Goal: Task Accomplishment & Management: Manage account settings

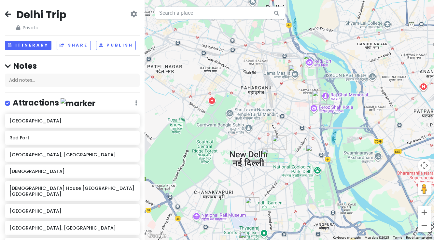
scroll to position [184, 0]
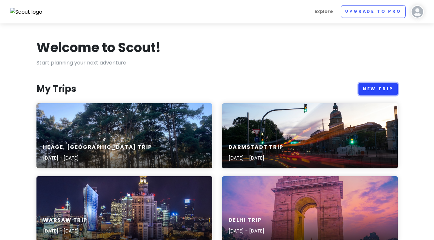
click at [374, 90] on link "New Trip" at bounding box center [378, 89] width 39 height 13
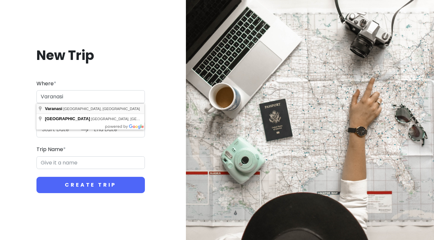
type input "[GEOGRAPHIC_DATA], [GEOGRAPHIC_DATA], [GEOGRAPHIC_DATA]"
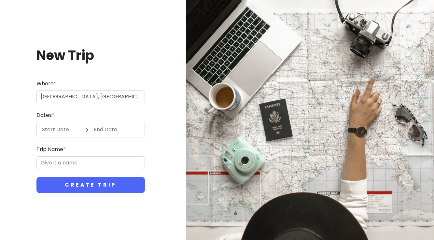
type input "Varanasi Trip"
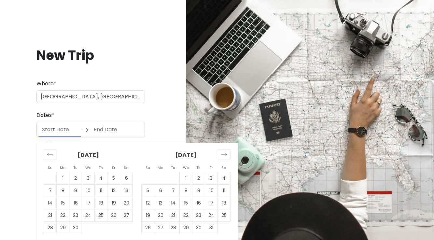
click at [67, 130] on input "Start Date" at bounding box center [59, 129] width 42 height 15
click at [225, 154] on icon "Move forward to switch to the next month." at bounding box center [225, 154] width 6 height 3
click at [214, 216] on td "23" at bounding box center [211, 215] width 13 height 12
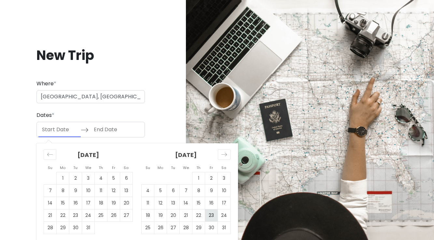
type input "[DATE]"
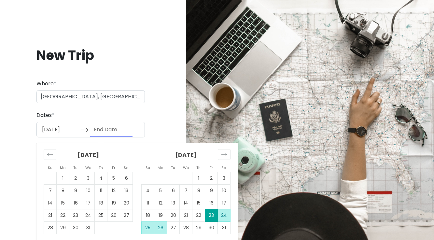
click at [160, 231] on td "26" at bounding box center [160, 228] width 13 height 12
type input "[DATE]"
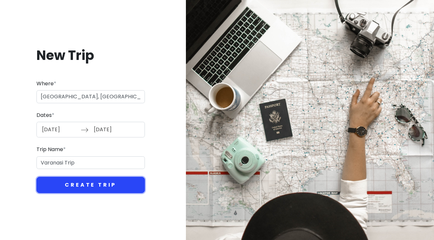
click at [104, 185] on button "Create Trip" at bounding box center [90, 185] width 108 height 16
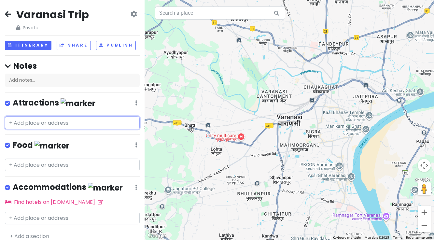
click at [78, 124] on input "text" at bounding box center [72, 122] width 135 height 13
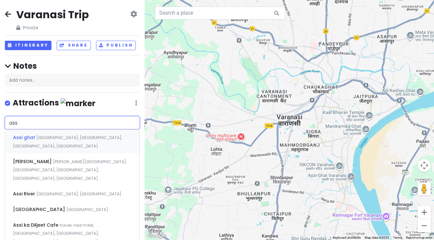
type input "assi"
click at [76, 136] on span "[GEOGRAPHIC_DATA], [GEOGRAPHIC_DATA], [GEOGRAPHIC_DATA], [GEOGRAPHIC_DATA]" at bounding box center [67, 142] width 109 height 14
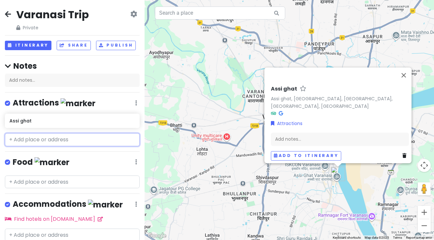
click at [34, 139] on input "text" at bounding box center [72, 139] width 135 height 13
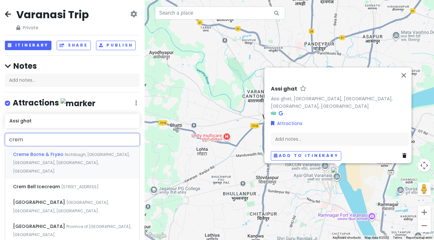
type input "crema"
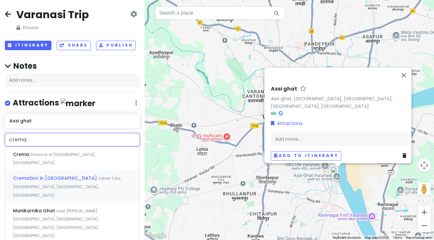
click at [27, 175] on div "Cremation in varanasi Lahori Tola, [GEOGRAPHIC_DATA], [GEOGRAPHIC_DATA], [GEOGR…" at bounding box center [72, 186] width 134 height 32
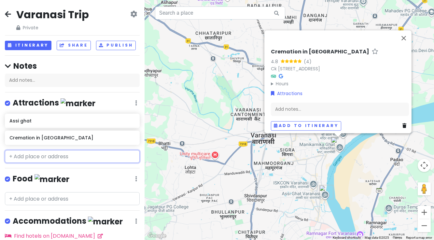
click at [25, 154] on input "text" at bounding box center [72, 156] width 135 height 13
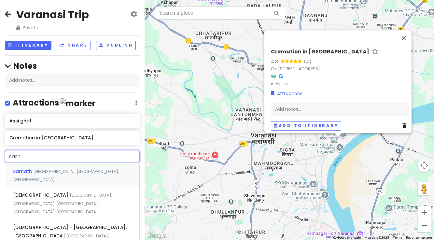
type input "sarni"
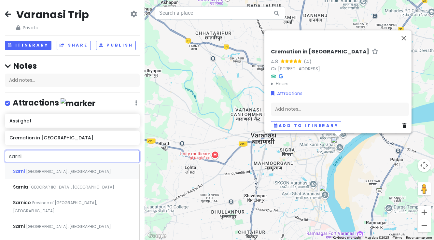
click at [30, 170] on span "[GEOGRAPHIC_DATA], [GEOGRAPHIC_DATA]" at bounding box center [68, 172] width 85 height 6
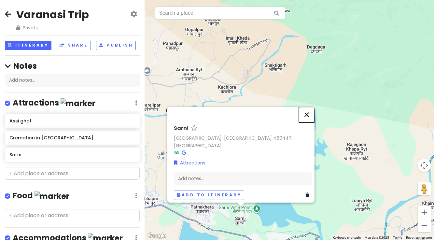
click at [309, 120] on button "Close" at bounding box center [307, 115] width 16 height 16
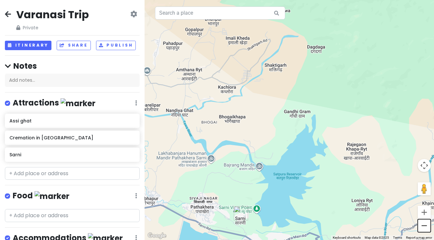
click at [423, 227] on button "Zoom out" at bounding box center [424, 225] width 13 height 13
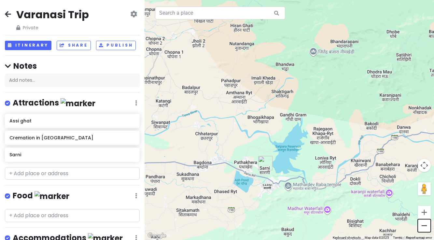
click at [423, 227] on button "Zoom out" at bounding box center [424, 225] width 13 height 13
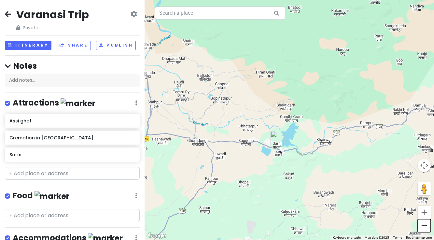
click at [423, 227] on button "Zoom out" at bounding box center [424, 225] width 13 height 13
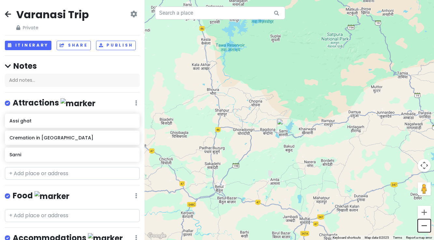
click at [423, 227] on button "Zoom out" at bounding box center [424, 225] width 13 height 13
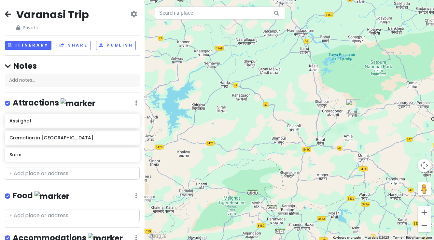
drag, startPoint x: 296, startPoint y: 159, endPoint x: 362, endPoint y: 146, distance: 66.3
click at [363, 146] on div at bounding box center [290, 120] width 290 height 240
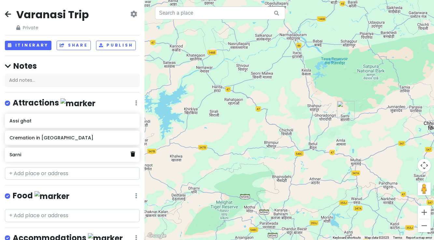
click at [133, 154] on icon at bounding box center [133, 153] width 5 height 5
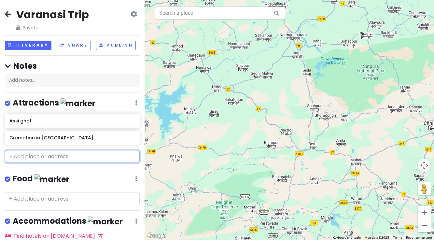
click at [46, 155] on input "text" at bounding box center [72, 156] width 135 height 13
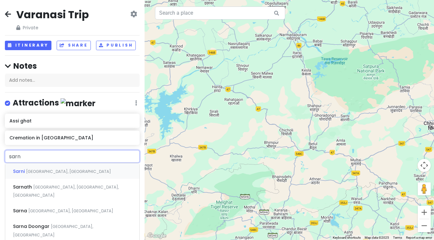
type input "sarna"
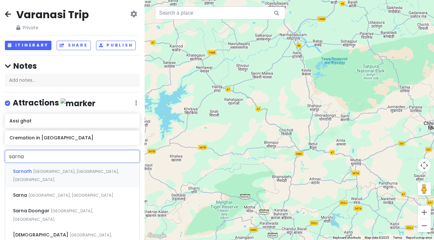
click at [45, 172] on span "[GEOGRAPHIC_DATA], [GEOGRAPHIC_DATA], [GEOGRAPHIC_DATA]" at bounding box center [66, 176] width 106 height 14
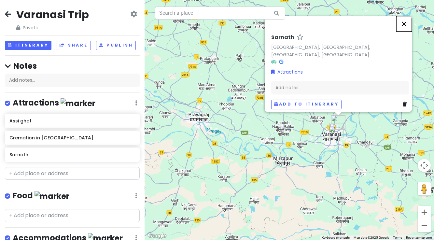
click at [407, 28] on button "Close" at bounding box center [404, 24] width 16 height 16
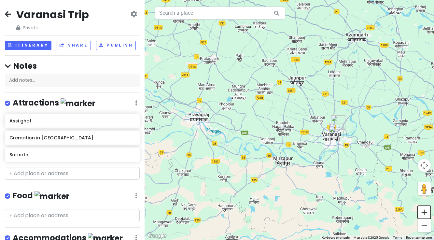
click at [425, 213] on button "Zoom in" at bounding box center [424, 212] width 13 height 13
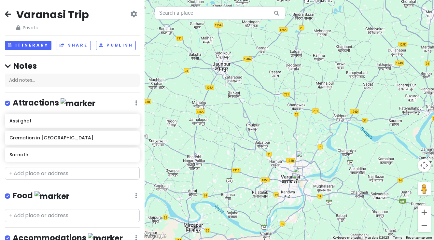
drag, startPoint x: 397, startPoint y: 179, endPoint x: 308, endPoint y: 205, distance: 92.0
click at [308, 205] on div at bounding box center [290, 120] width 290 height 240
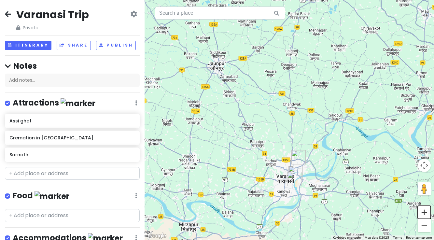
click at [427, 215] on button "Zoom in" at bounding box center [424, 212] width 13 height 13
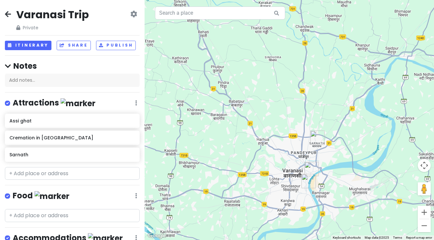
drag, startPoint x: 323, startPoint y: 231, endPoint x: 328, endPoint y: 159, distance: 71.9
click at [328, 159] on div at bounding box center [290, 120] width 290 height 240
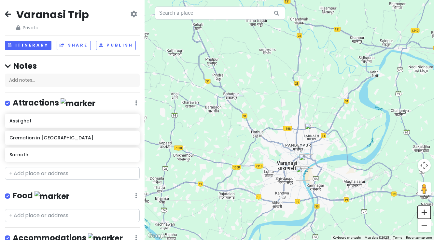
click at [424, 212] on button "Zoom in" at bounding box center [424, 212] width 13 height 13
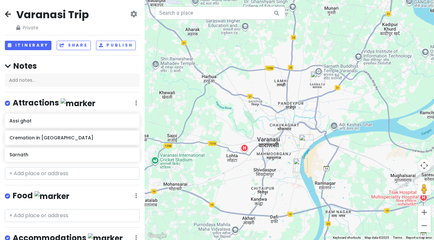
drag, startPoint x: 359, startPoint y: 222, endPoint x: 343, endPoint y: 152, distance: 72.3
click at [343, 152] on div at bounding box center [290, 120] width 290 height 240
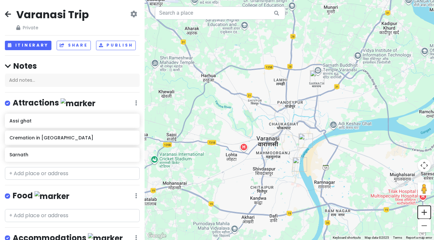
click at [425, 212] on button "Zoom in" at bounding box center [424, 212] width 13 height 13
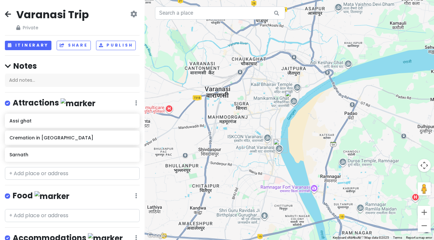
drag, startPoint x: 338, startPoint y: 206, endPoint x: 309, endPoint y: 135, distance: 76.7
click at [309, 135] on div at bounding box center [290, 120] width 290 height 240
click at [47, 174] on input "text" at bounding box center [72, 173] width 135 height 13
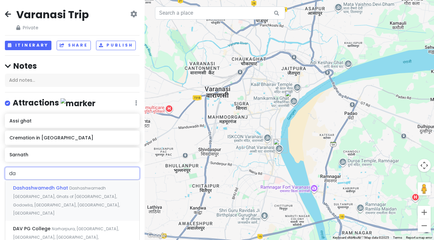
type input "das"
click at [45, 190] on span "Dashashwamedh Ghat" at bounding box center [41, 188] width 56 height 7
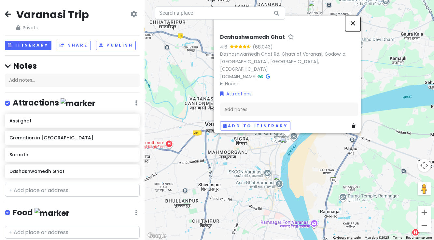
click at [355, 27] on button "Close" at bounding box center [353, 23] width 16 height 16
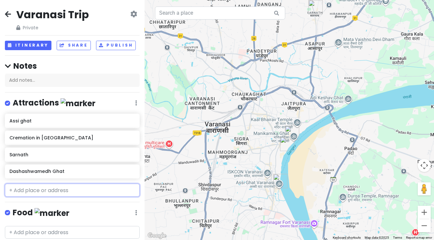
click at [40, 191] on input "text" at bounding box center [72, 190] width 135 height 13
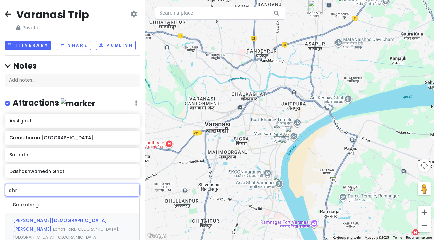
type input "shri"
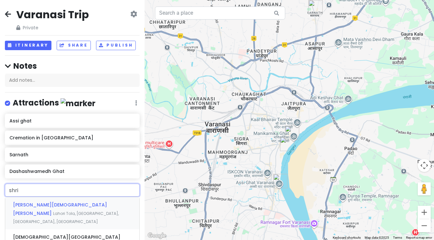
click at [39, 205] on span "[PERSON_NAME][DEMOGRAPHIC_DATA][PERSON_NAME]" at bounding box center [60, 209] width 94 height 15
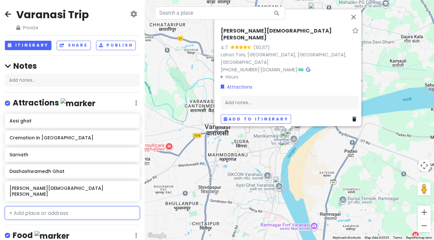
click at [23, 207] on input "text" at bounding box center [72, 213] width 135 height 13
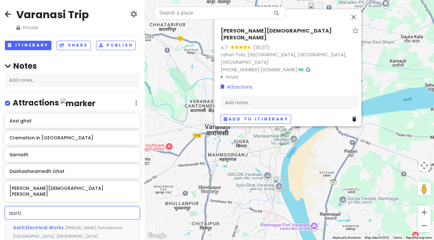
click at [9, 207] on input "aarti" at bounding box center [72, 213] width 135 height 13
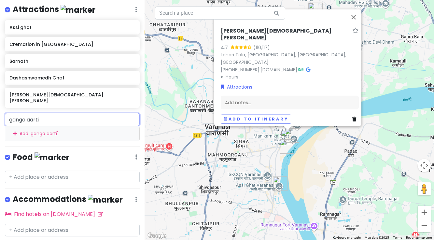
scroll to position [93, 0]
click at [67, 114] on input "ganga aarti" at bounding box center [72, 119] width 135 height 13
click at [57, 113] on input "ganga aarti" at bounding box center [72, 119] width 135 height 13
type input "ganga aarti"
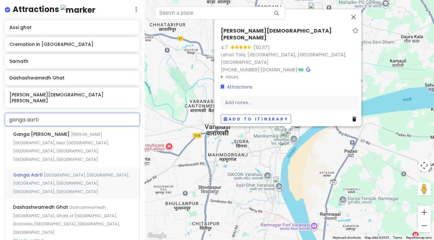
click at [33, 172] on span "Ganga Aarti" at bounding box center [28, 175] width 31 height 7
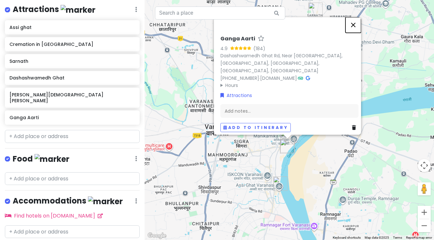
click at [356, 30] on button "Close" at bounding box center [354, 25] width 16 height 16
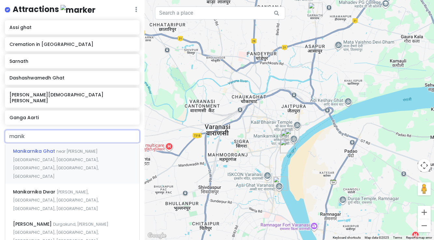
type input "manika"
click at [46, 149] on div "Manikarnika Ghat near [PERSON_NAME][GEOGRAPHIC_DATA], [GEOGRAPHIC_DATA], [GEOGR…" at bounding box center [72, 163] width 134 height 41
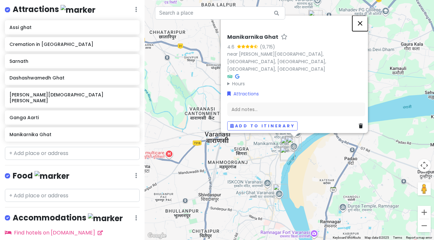
click at [363, 27] on button "Close" at bounding box center [360, 23] width 16 height 16
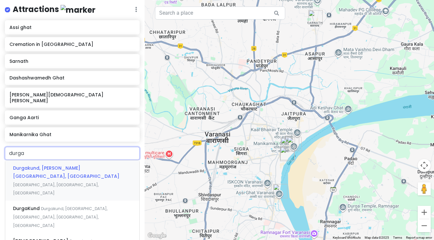
type input "durga"
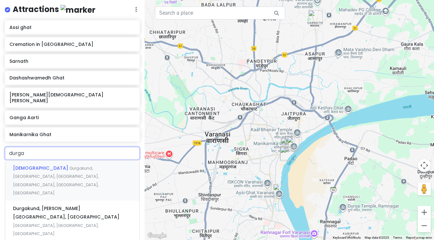
click at [21, 165] on span "[DEMOGRAPHIC_DATA]" at bounding box center [41, 168] width 57 height 7
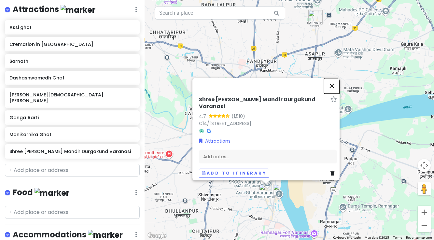
click at [334, 82] on button "Close" at bounding box center [332, 86] width 16 height 16
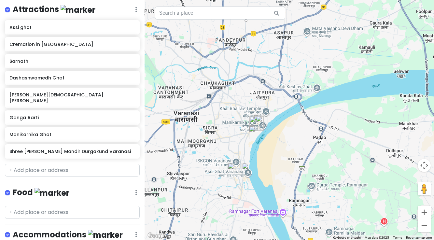
drag, startPoint x: 263, startPoint y: 160, endPoint x: 233, endPoint y: 139, distance: 37.2
click at [233, 139] on div at bounding box center [290, 120] width 290 height 240
click at [423, 212] on button "Zoom in" at bounding box center [424, 212] width 13 height 13
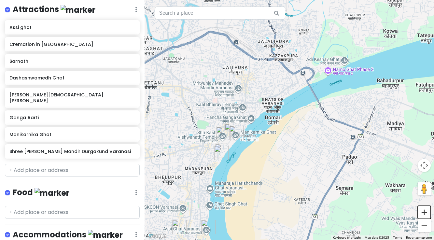
click at [423, 212] on button "Zoom in" at bounding box center [424, 212] width 13 height 13
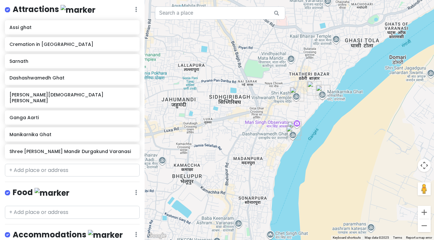
drag, startPoint x: 206, startPoint y: 210, endPoint x: 348, endPoint y: 149, distance: 153.8
click at [348, 149] on div at bounding box center [290, 120] width 290 height 240
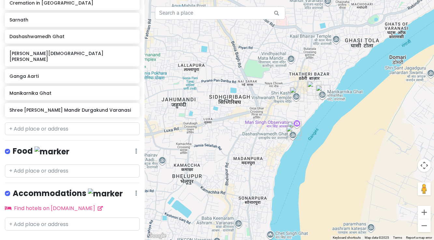
scroll to position [142, 0]
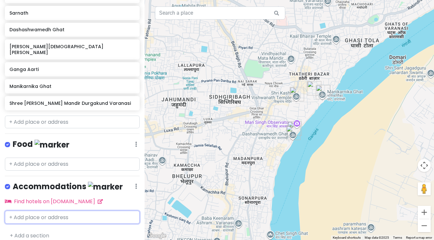
click at [45, 212] on input "text" at bounding box center [72, 217] width 135 height 13
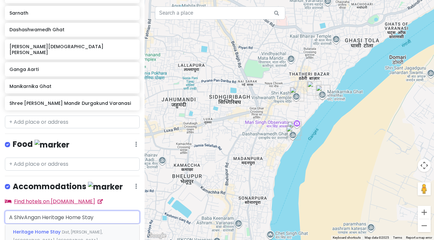
type input "A ShivAngan Heritage Home Stay"
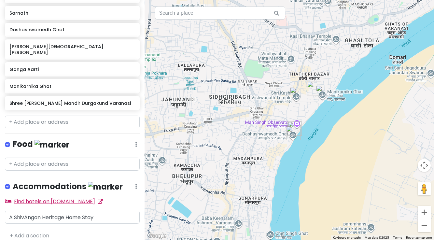
click at [30, 198] on link "Find hotels on [DOMAIN_NAME]" at bounding box center [54, 201] width 98 height 7
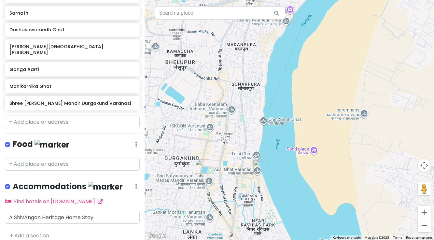
drag, startPoint x: 256, startPoint y: 180, endPoint x: 250, endPoint y: 65, distance: 114.9
click at [250, 65] on div at bounding box center [290, 120] width 290 height 240
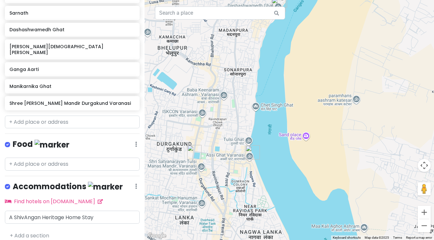
drag, startPoint x: 249, startPoint y: 191, endPoint x: 242, endPoint y: 176, distance: 16.0
click at [242, 176] on div at bounding box center [290, 120] width 290 height 240
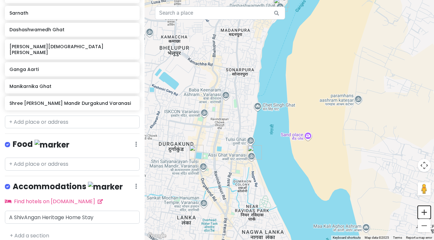
click at [424, 214] on button "Zoom in" at bounding box center [424, 212] width 13 height 13
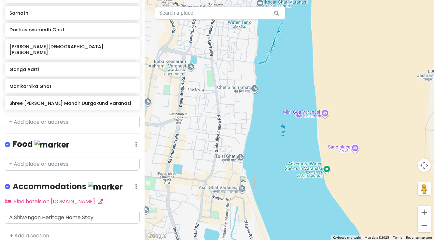
drag, startPoint x: 197, startPoint y: 218, endPoint x: 226, endPoint y: 209, distance: 30.0
click at [226, 209] on div at bounding box center [290, 120] width 290 height 240
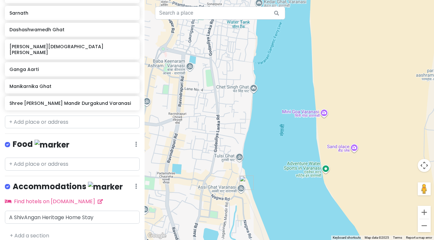
click at [244, 181] on img "Assi ghat" at bounding box center [246, 183] width 14 height 14
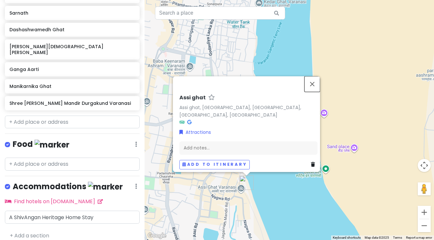
drag, startPoint x: 315, startPoint y: 88, endPoint x: 279, endPoint y: 126, distance: 52.8
click at [315, 88] on button "Close" at bounding box center [313, 84] width 16 height 16
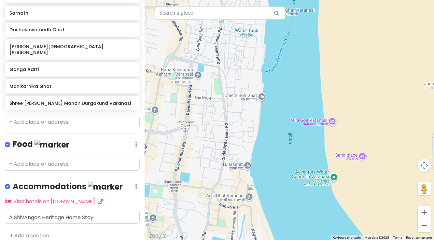
drag, startPoint x: 224, startPoint y: 174, endPoint x: 232, endPoint y: 183, distance: 12.2
click at [232, 183] on div at bounding box center [290, 120] width 290 height 240
click at [425, 214] on button "Zoom in" at bounding box center [424, 212] width 13 height 13
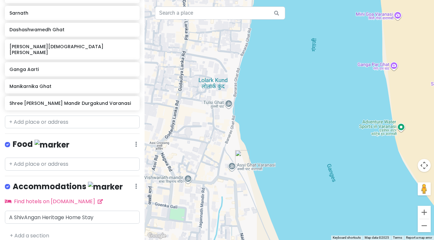
drag, startPoint x: 192, startPoint y: 226, endPoint x: 214, endPoint y: 114, distance: 114.9
click at [214, 114] on div at bounding box center [290, 120] width 290 height 240
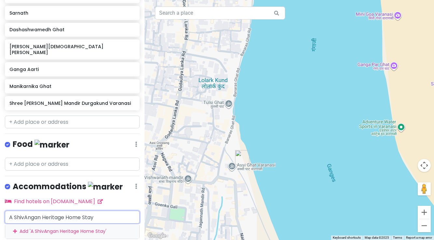
click at [104, 211] on input "A ShivAngan Heritage Home Stay" at bounding box center [72, 217] width 135 height 13
click at [99, 224] on div "Add ' A ShivAngan Heritage Home Stay '" at bounding box center [72, 231] width 134 height 15
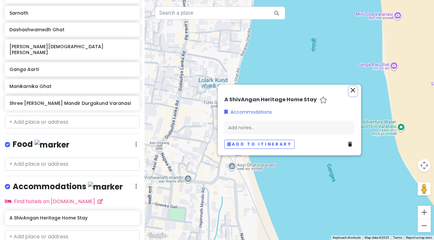
click at [354, 88] on icon "close" at bounding box center [353, 90] width 8 height 8
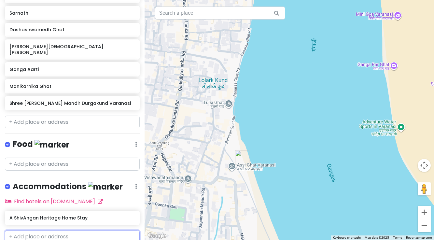
click at [41, 231] on input "text" at bounding box center [72, 236] width 135 height 13
type input "B2/69 bhandaini varanasi, [GEOGRAPHIC_DATA], [GEOGRAPHIC_DATA]"
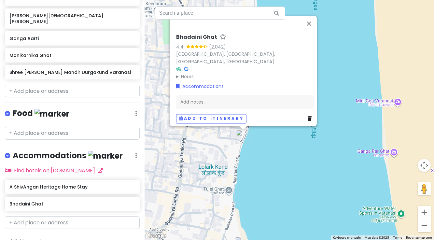
scroll to position [178, 0]
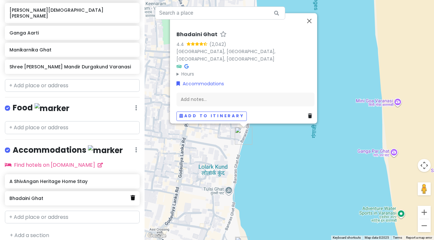
click at [133, 195] on icon at bounding box center [133, 197] width 5 height 5
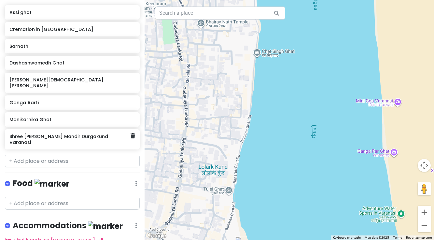
scroll to position [107, 0]
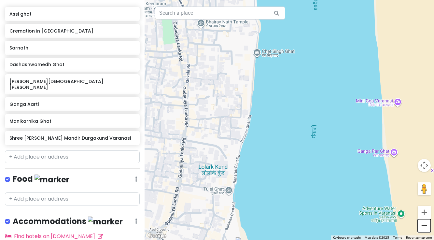
click at [427, 226] on button "Zoom out" at bounding box center [424, 225] width 13 height 13
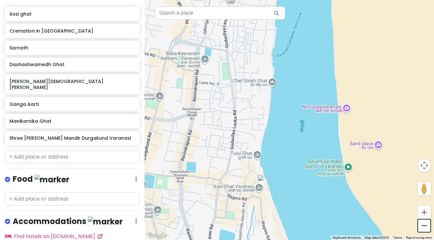
click at [427, 226] on button "Zoom out" at bounding box center [424, 225] width 13 height 13
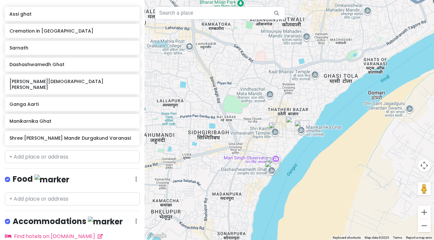
drag, startPoint x: 272, startPoint y: 77, endPoint x: 239, endPoint y: 249, distance: 174.7
click at [239, 240] on html "Varanasi Trip Private Change Dates Make a Copy Delete Trip Go Pro ⚡️ Give Feedb…" at bounding box center [217, 120] width 434 height 240
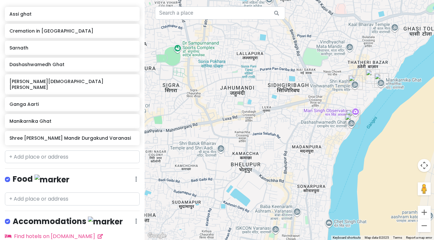
drag, startPoint x: 283, startPoint y: 138, endPoint x: 363, endPoint y: 95, distance: 90.7
click at [363, 95] on div at bounding box center [290, 120] width 290 height 240
